Goal: Transaction & Acquisition: Purchase product/service

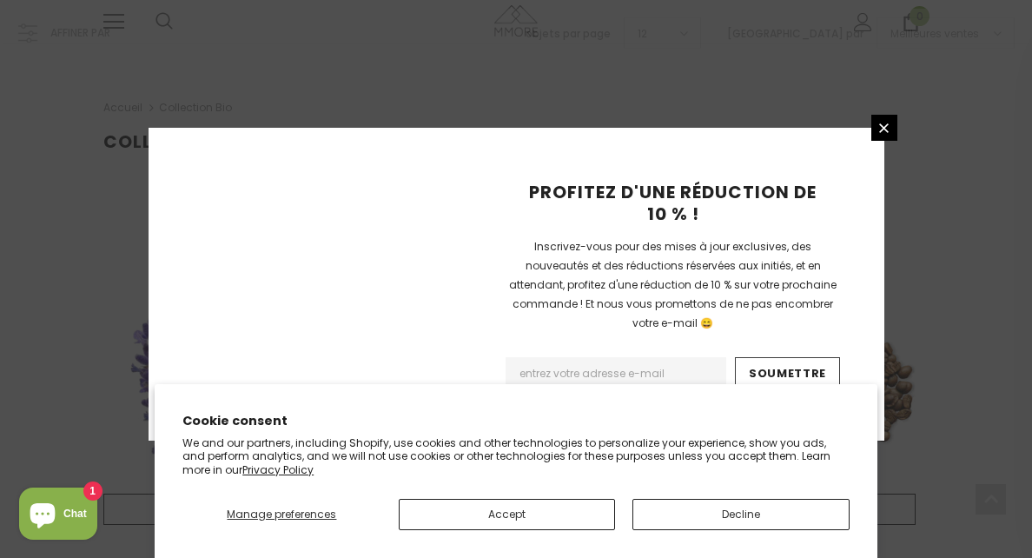
scroll to position [2190, 0]
